Goal: Transaction & Acquisition: Purchase product/service

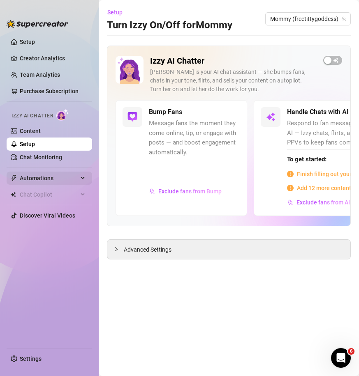
click at [51, 182] on span "Automations" at bounding box center [49, 178] width 58 height 13
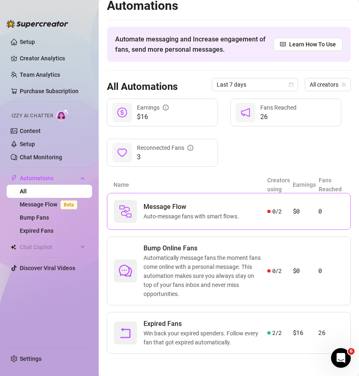
scroll to position [10, 0]
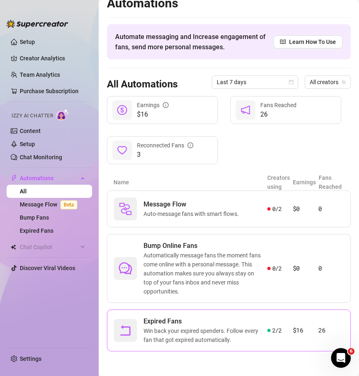
click at [191, 320] on span "Expired Fans" at bounding box center [205, 322] width 124 height 10
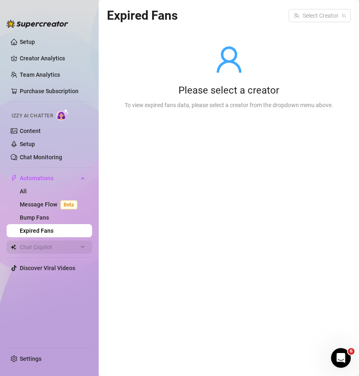
click at [69, 251] on span "Chat Copilot" at bounding box center [49, 247] width 58 height 13
click at [85, 249] on div "Chat Copilot" at bounding box center [49, 247] width 85 height 13
click at [54, 94] on link "Purchase Subscription" at bounding box center [49, 91] width 59 height 7
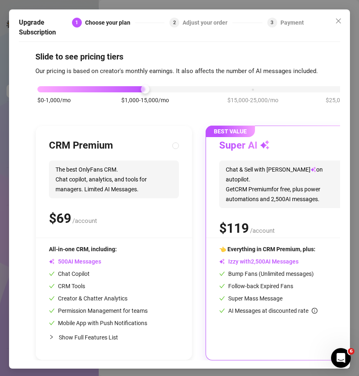
scroll to position [14, 0]
click at [246, 171] on span "Chat & Sell with Izzy on autopilot. Get CRM Premium for free, plus power automa…" at bounding box center [284, 185] width 130 height 48
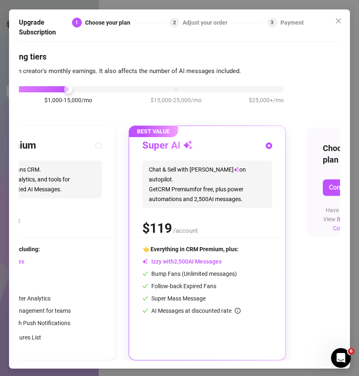
scroll to position [14, 131]
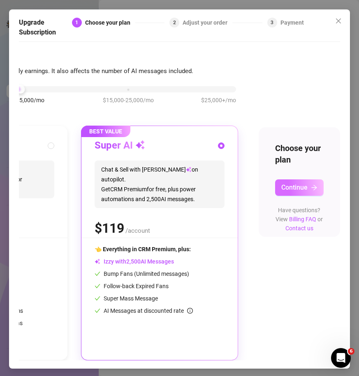
click at [297, 180] on button "Continue" at bounding box center [299, 188] width 48 height 16
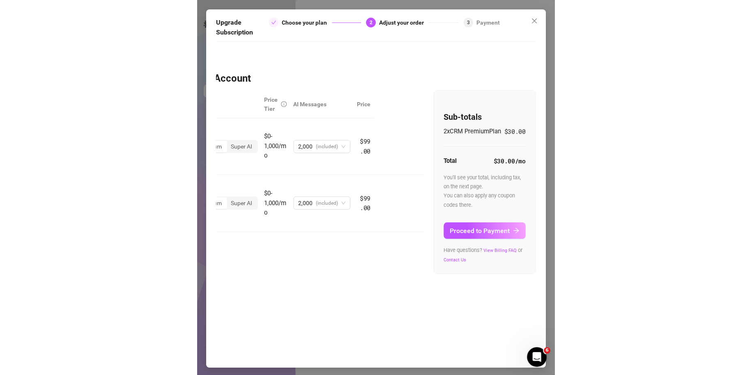
scroll to position [0, 0]
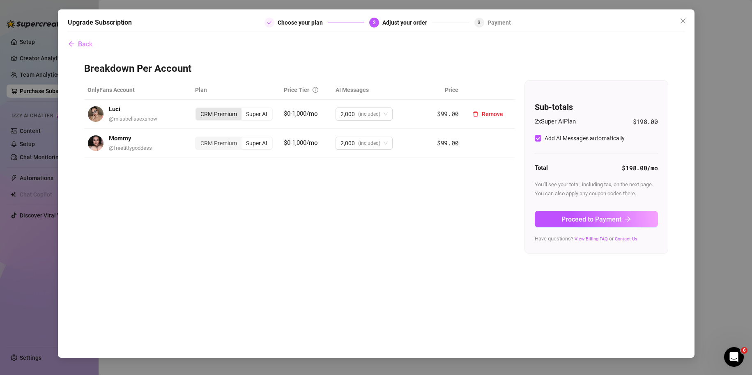
click at [235, 113] on div "CRM Premium" at bounding box center [219, 114] width 46 height 12
click at [198, 110] on input "CRM Premium" at bounding box center [198, 110] width 0 height 0
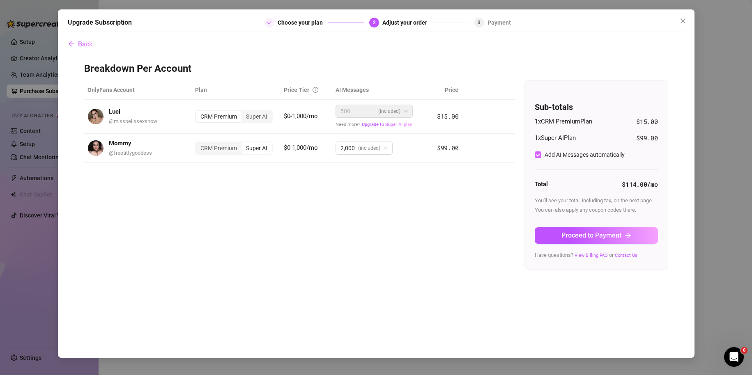
click at [358, 156] on input "Add AI Messages automatically" at bounding box center [538, 155] width 7 height 7
checkbox input "true"
click at [292, 19] on div "Choose your plan" at bounding box center [303, 23] width 50 height 10
click at [78, 43] on span "Back" at bounding box center [85, 44] width 14 height 8
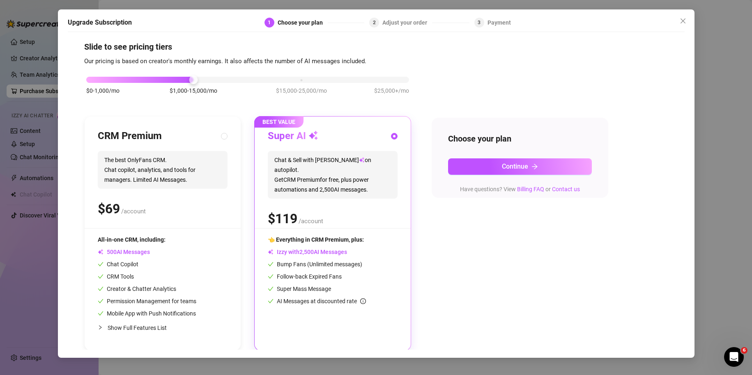
scroll to position [7, 0]
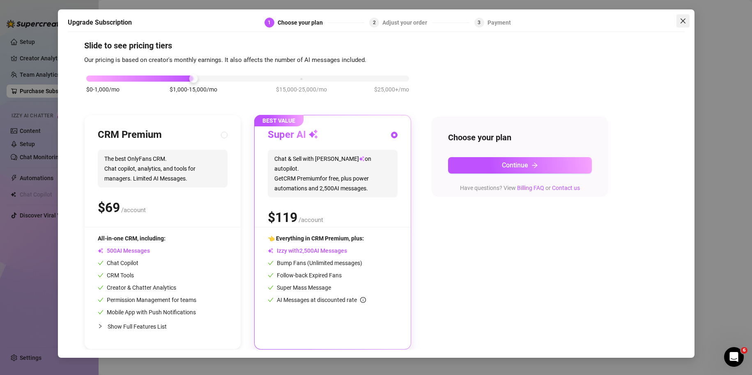
click at [358, 20] on icon "close" at bounding box center [683, 21] width 7 height 7
